Goal: Task Accomplishment & Management: Manage account settings

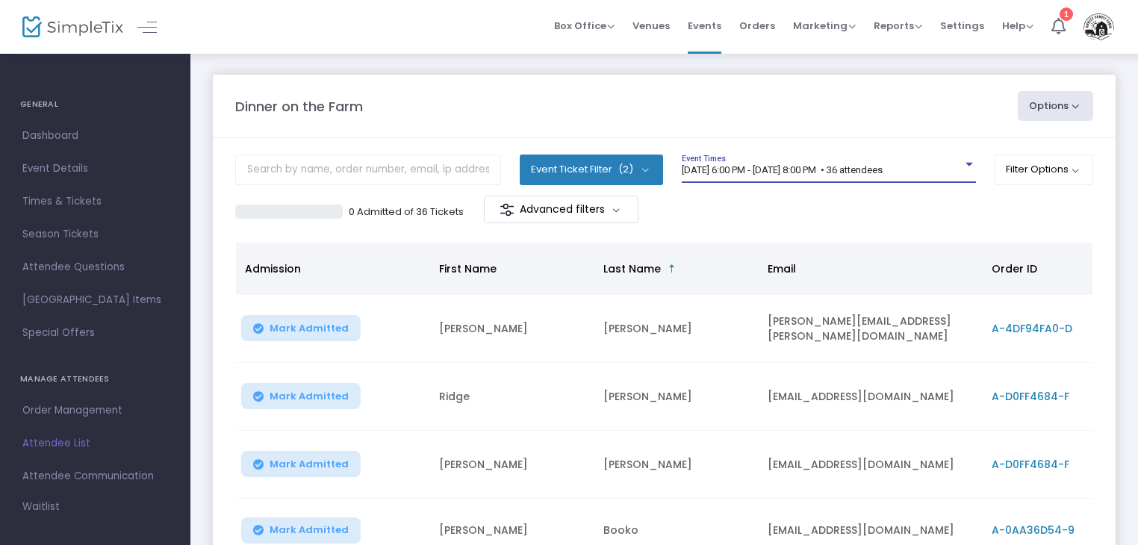
click at [851, 170] on span "[DATE] 6:00 PM - [DATE] 8:00 PM • 36 attendees" at bounding box center [782, 169] width 201 height 11
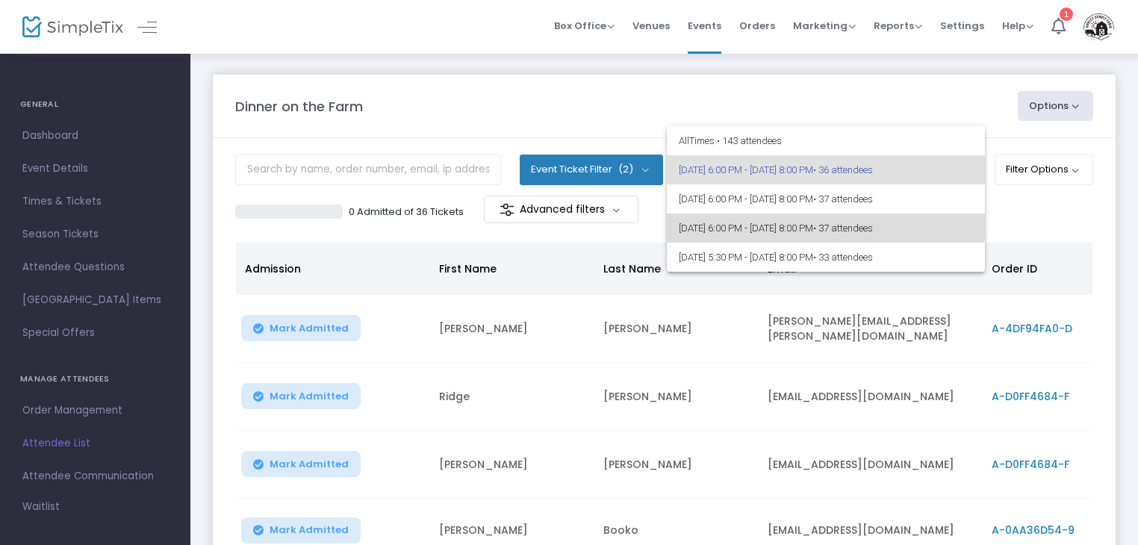
click at [775, 219] on span "[DATE] 6:00 PM - [DATE] 8:00 PM • 37 attendees" at bounding box center [826, 228] width 294 height 29
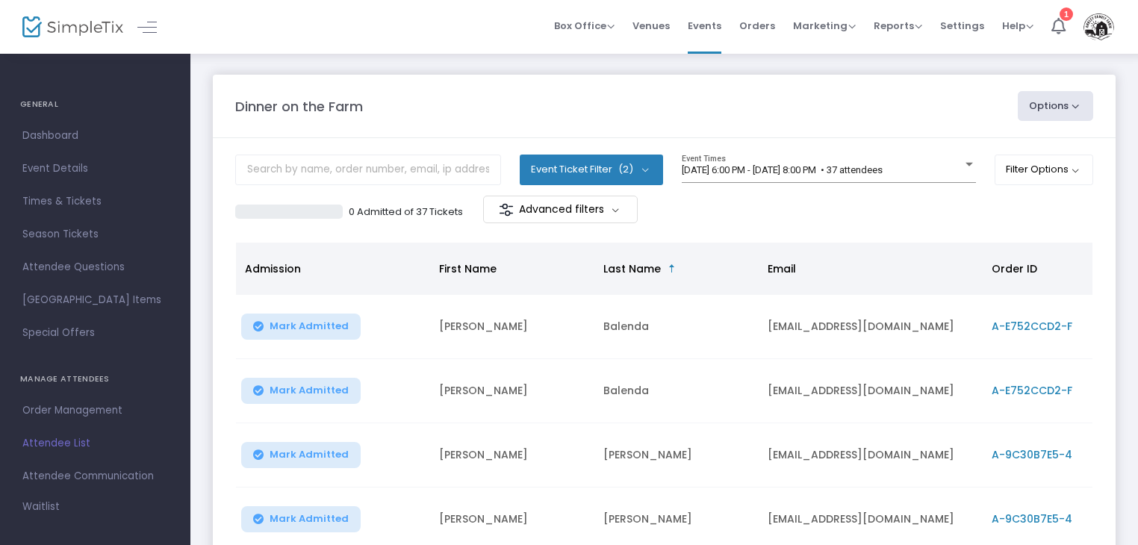
click at [1079, 104] on button "Options" at bounding box center [1056, 106] width 76 height 30
click at [1013, 146] on li "Export List" at bounding box center [1015, 150] width 137 height 29
radio input "false"
radio input "true"
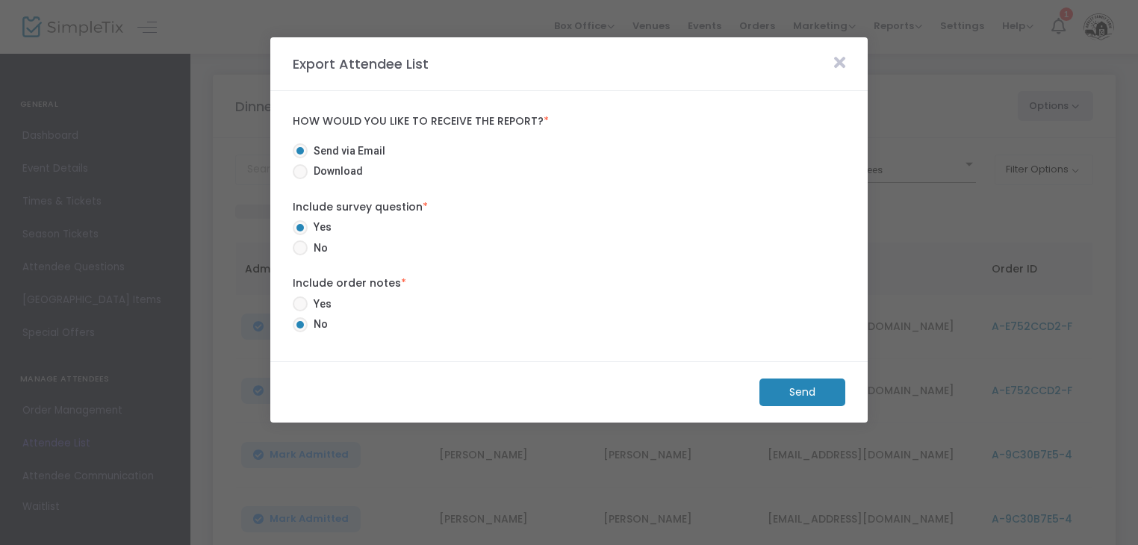
click at [351, 176] on span "Download" at bounding box center [335, 172] width 55 height 16
click at [300, 179] on input "Download" at bounding box center [300, 179] width 1 height 1
radio input "true"
click at [796, 398] on m-button "Download" at bounding box center [789, 393] width 111 height 28
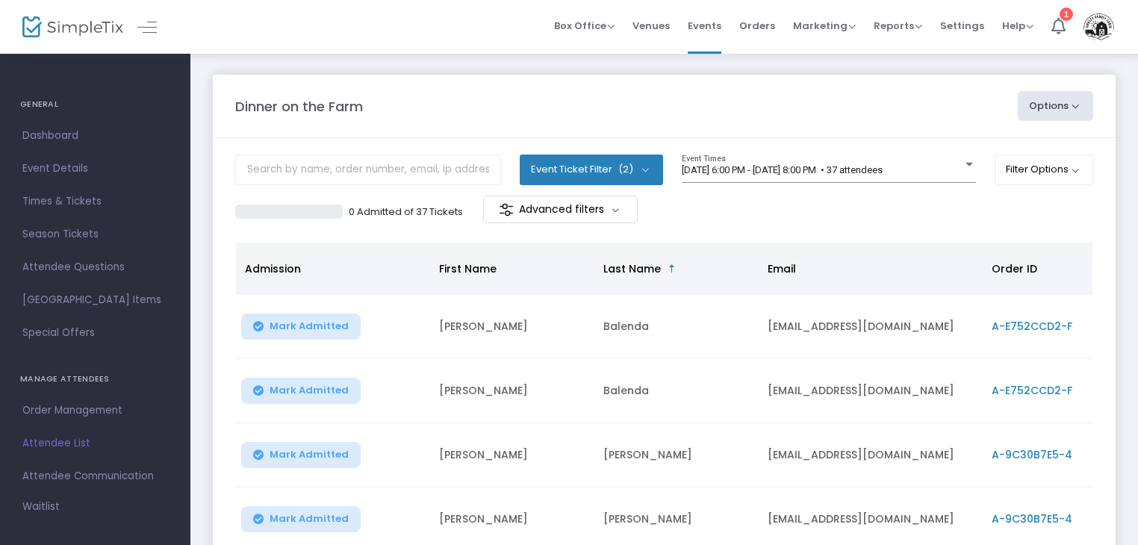
click at [1075, 105] on button "Options" at bounding box center [1056, 106] width 76 height 30
click at [980, 147] on li "Export List" at bounding box center [1015, 150] width 137 height 29
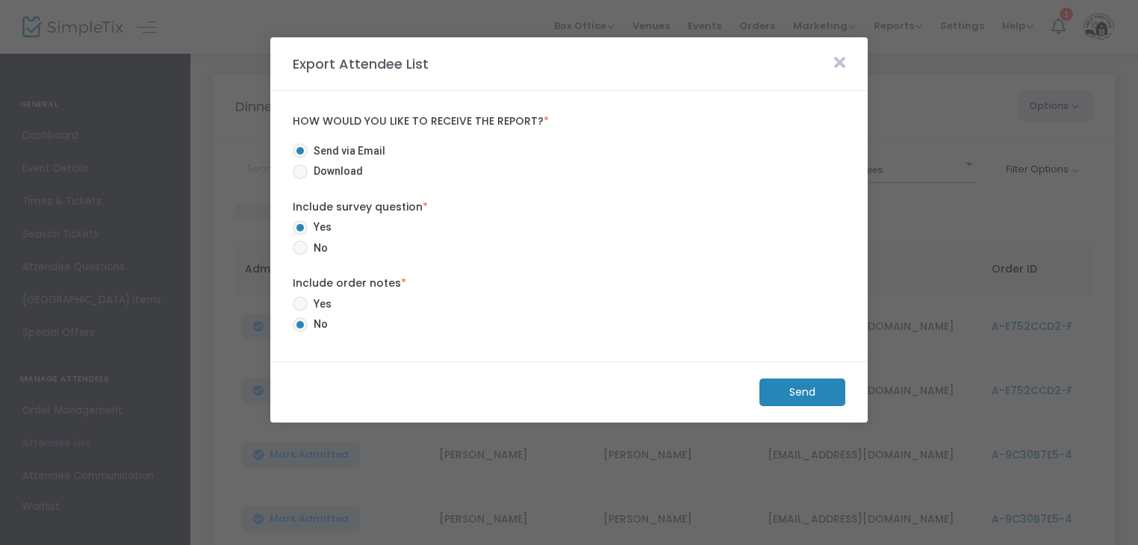
radio input "true"
click at [798, 393] on m-button "Send" at bounding box center [803, 393] width 86 height 28
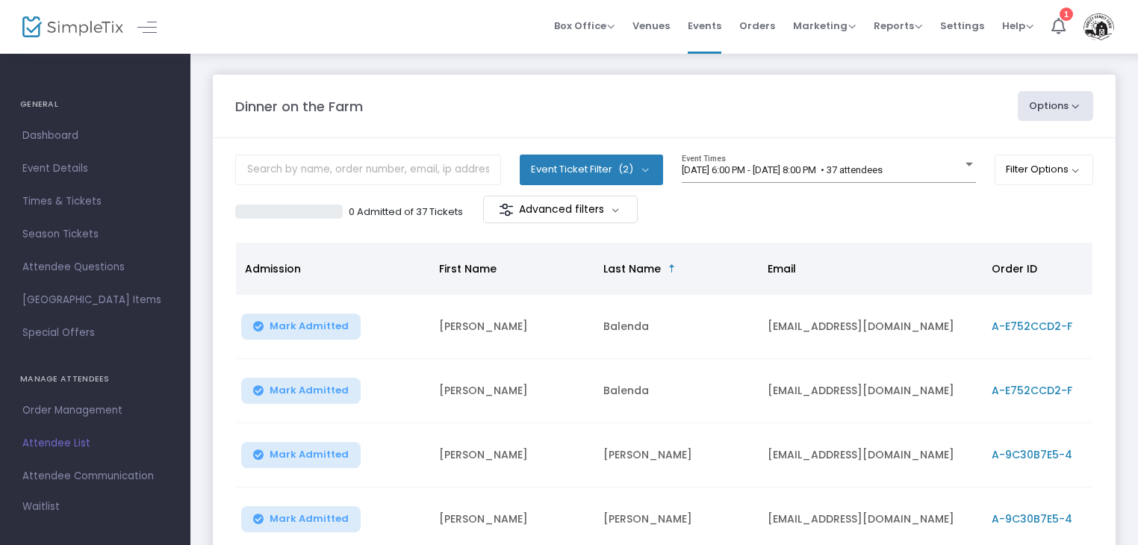
click at [1069, 105] on button "Options" at bounding box center [1056, 106] width 76 height 30
click at [970, 145] on li "Export List" at bounding box center [1015, 150] width 137 height 29
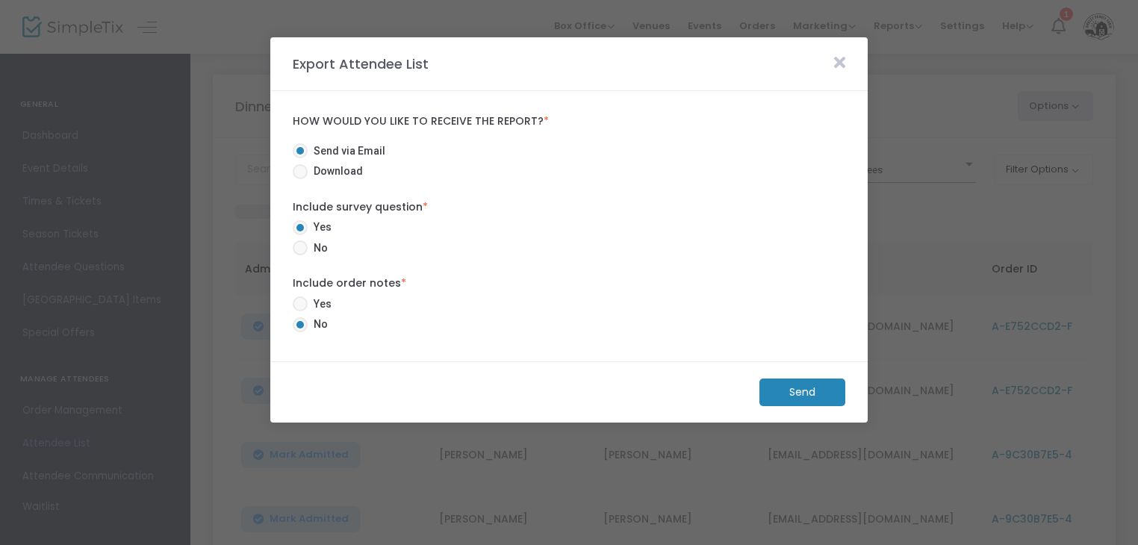
click at [329, 174] on span "Download" at bounding box center [335, 172] width 55 height 16
click at [300, 179] on input "Download" at bounding box center [300, 179] width 1 height 1
radio input "true"
click at [809, 396] on m-button "Download" at bounding box center [789, 393] width 111 height 28
